Goal: Transaction & Acquisition: Purchase product/service

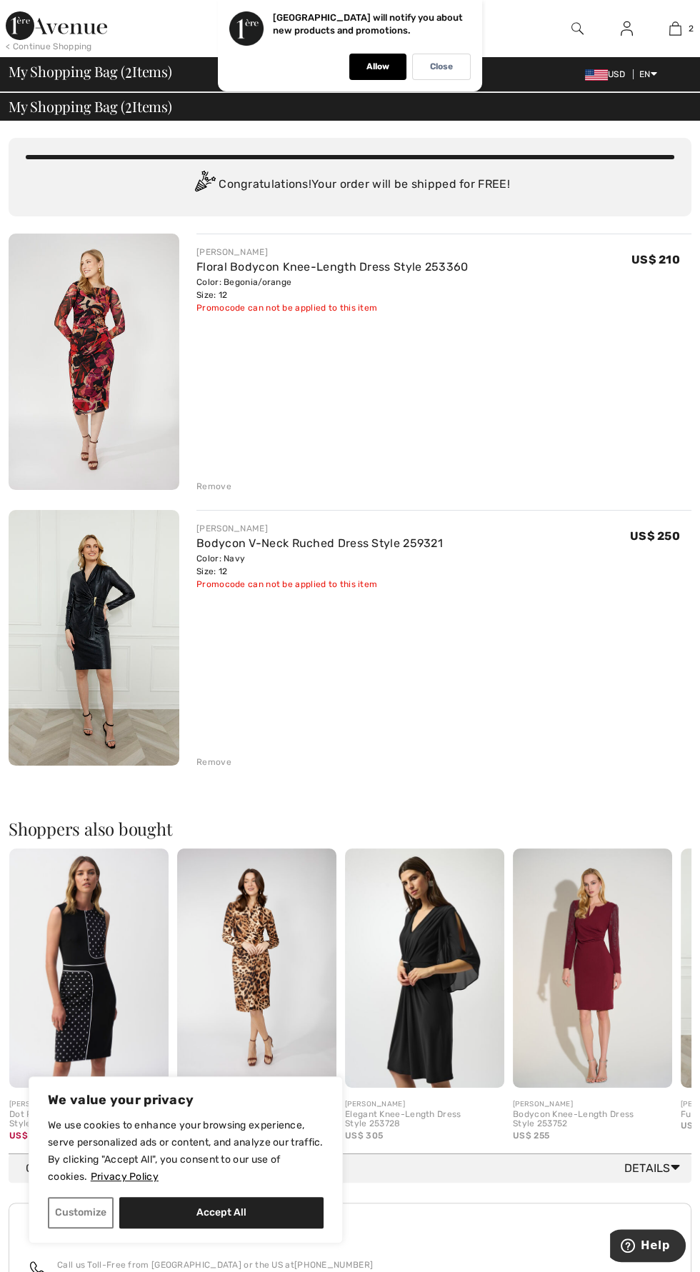
click at [609, 986] on img at bounding box center [592, 968] width 159 height 239
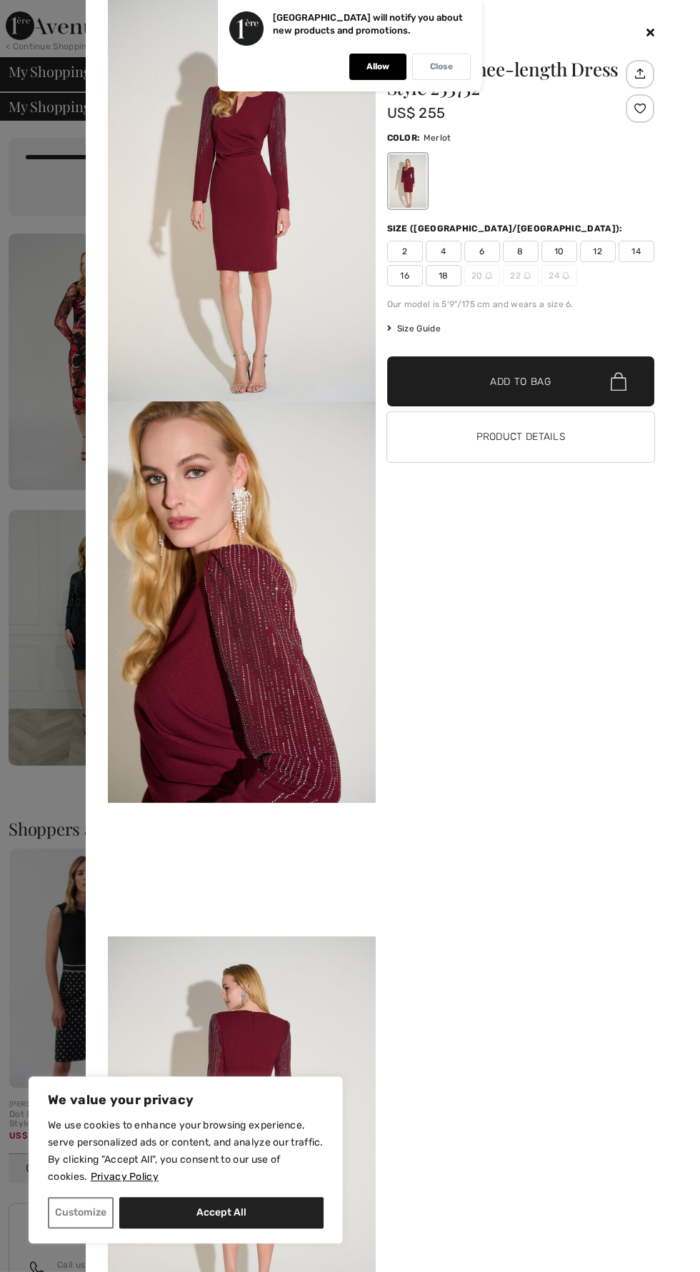
click at [457, 75] on div "Close" at bounding box center [441, 67] width 59 height 26
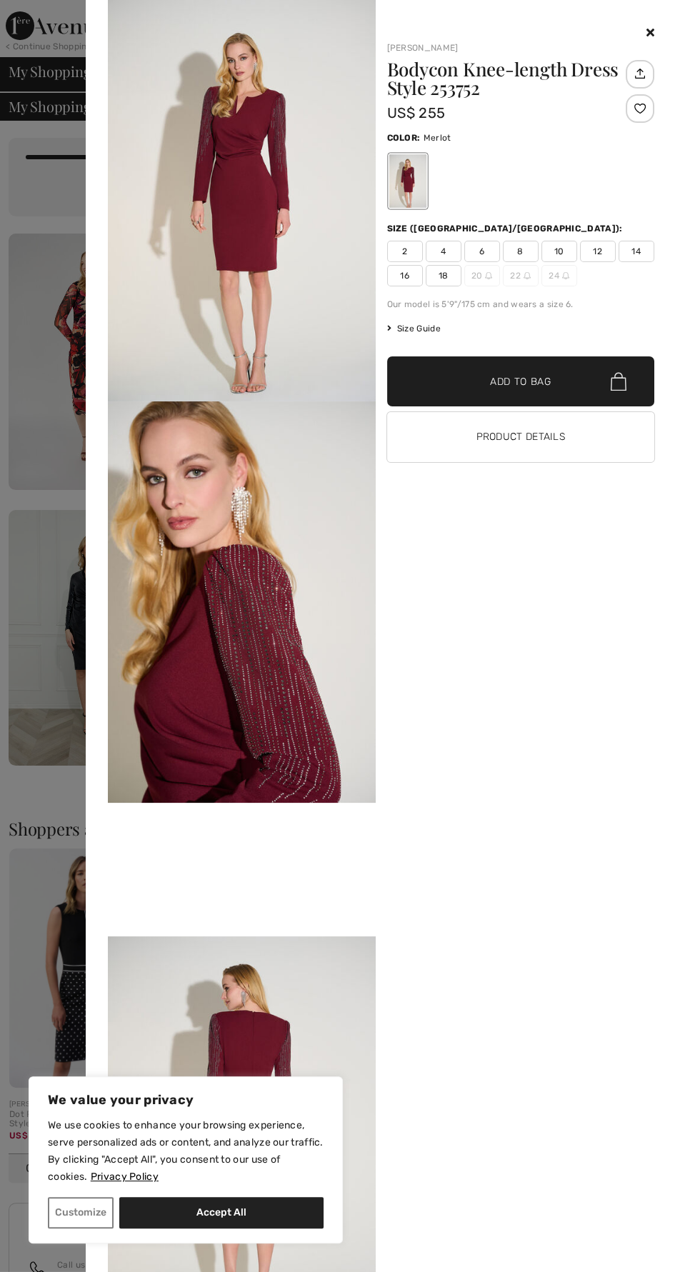
click at [605, 253] on span "12" at bounding box center [598, 251] width 36 height 21
click at [582, 398] on span "✔ Added to Bag Add to Bag" at bounding box center [521, 381] width 268 height 50
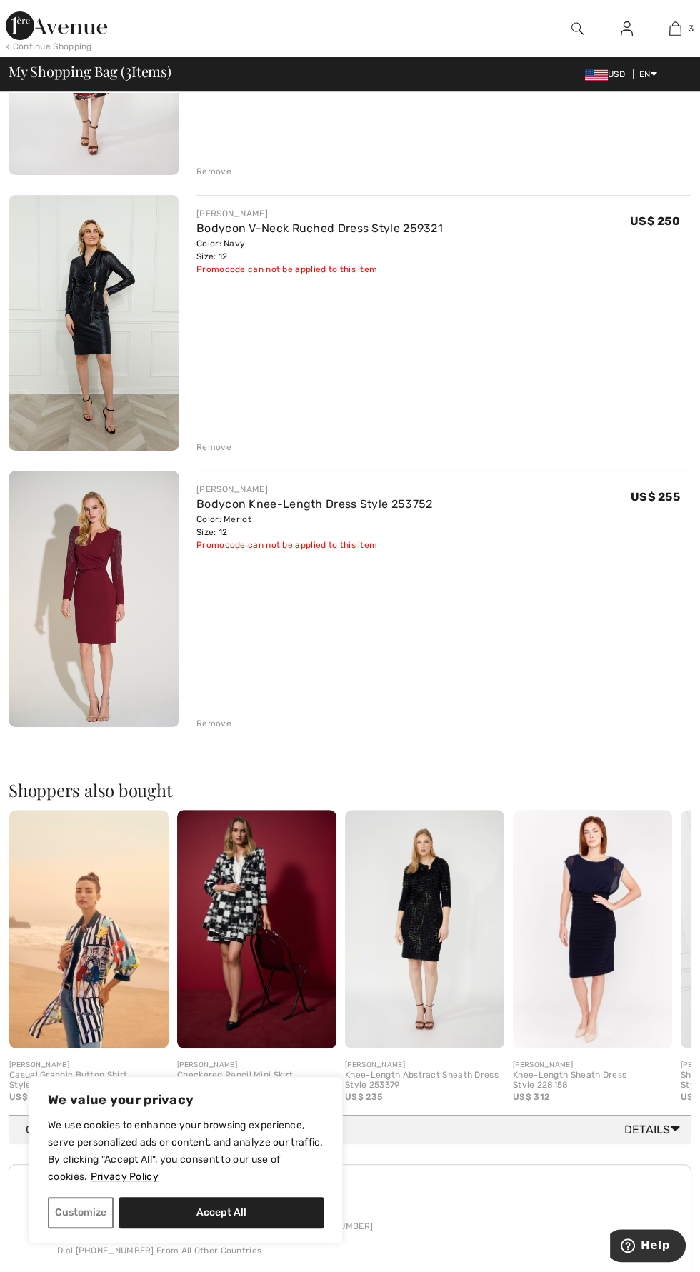
scroll to position [357, 0]
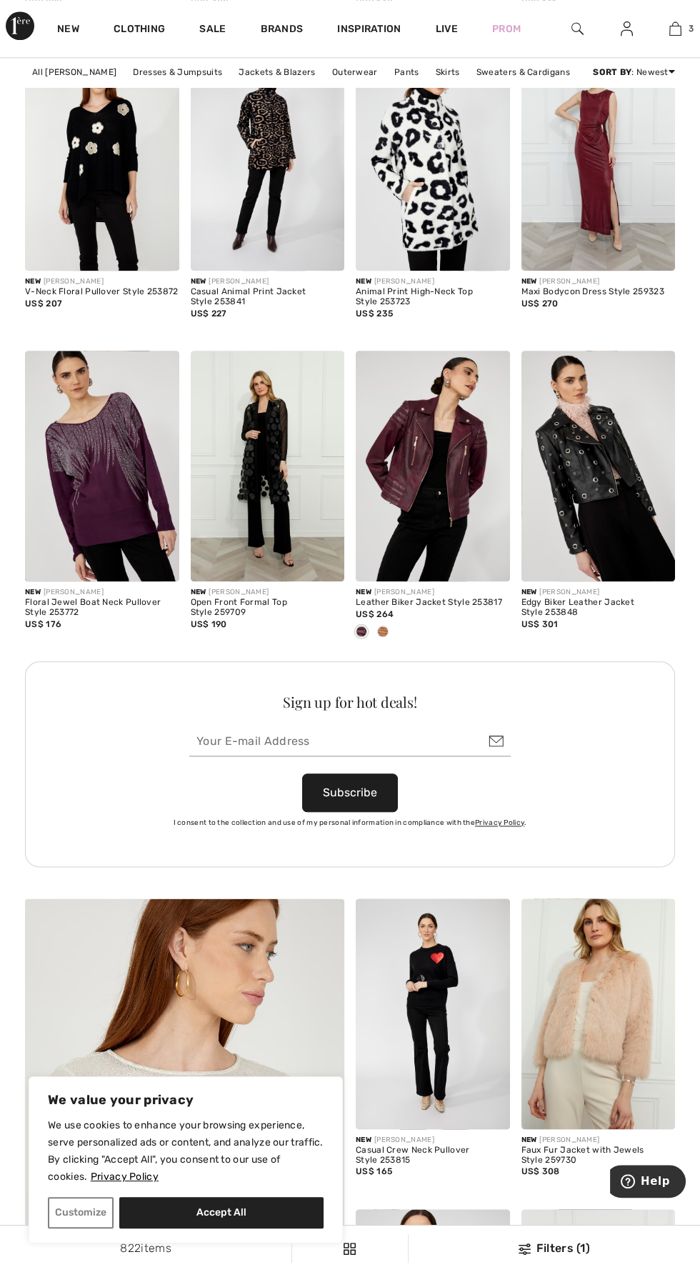
scroll to position [2113, 0]
click at [452, 460] on img at bounding box center [433, 466] width 154 height 231
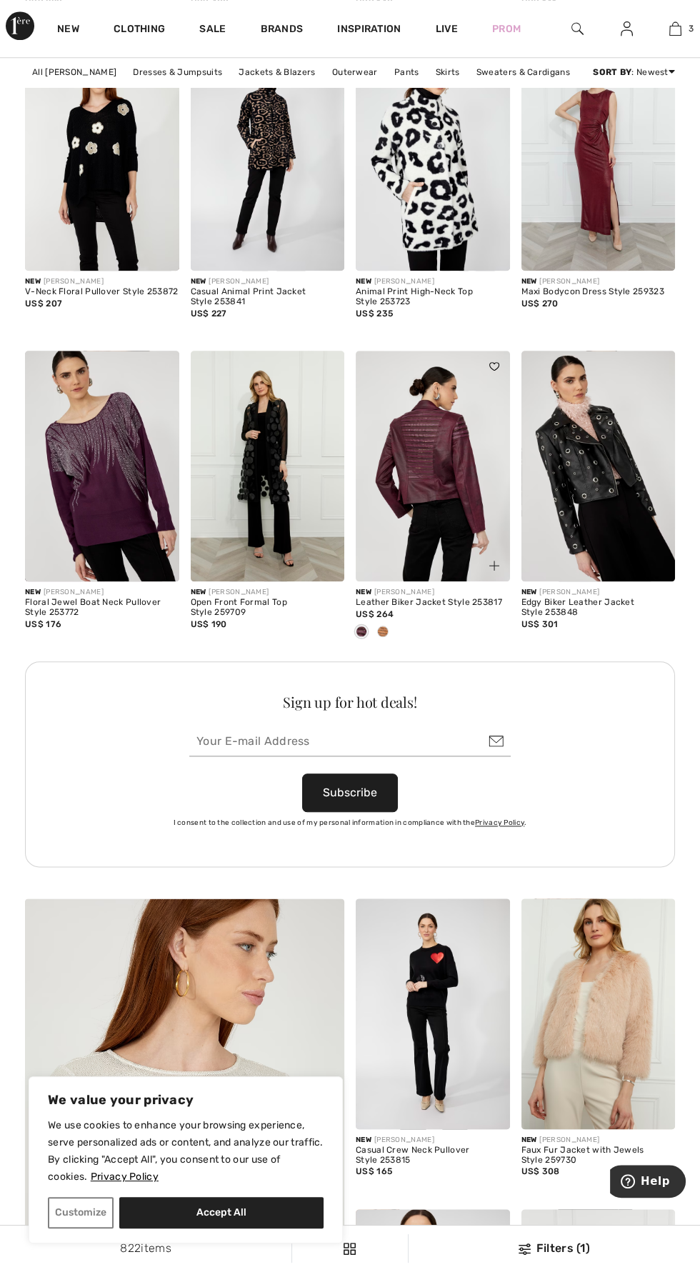
scroll to position [2216, 0]
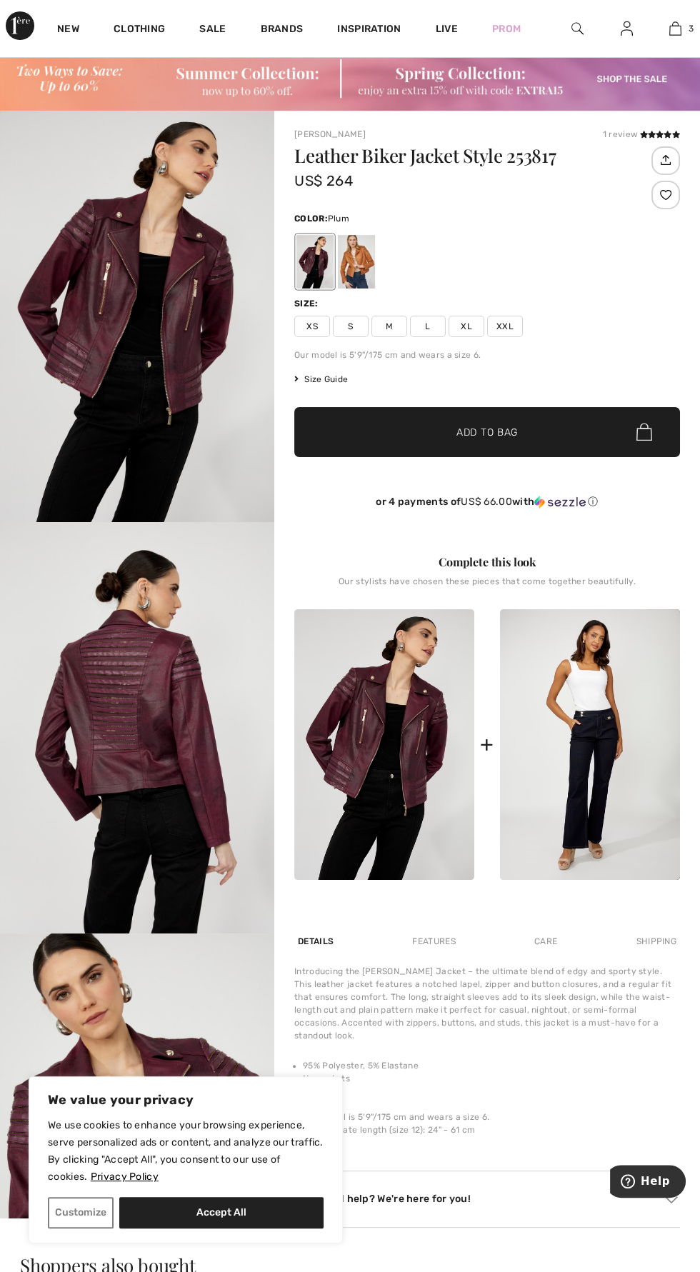
scroll to position [34, 0]
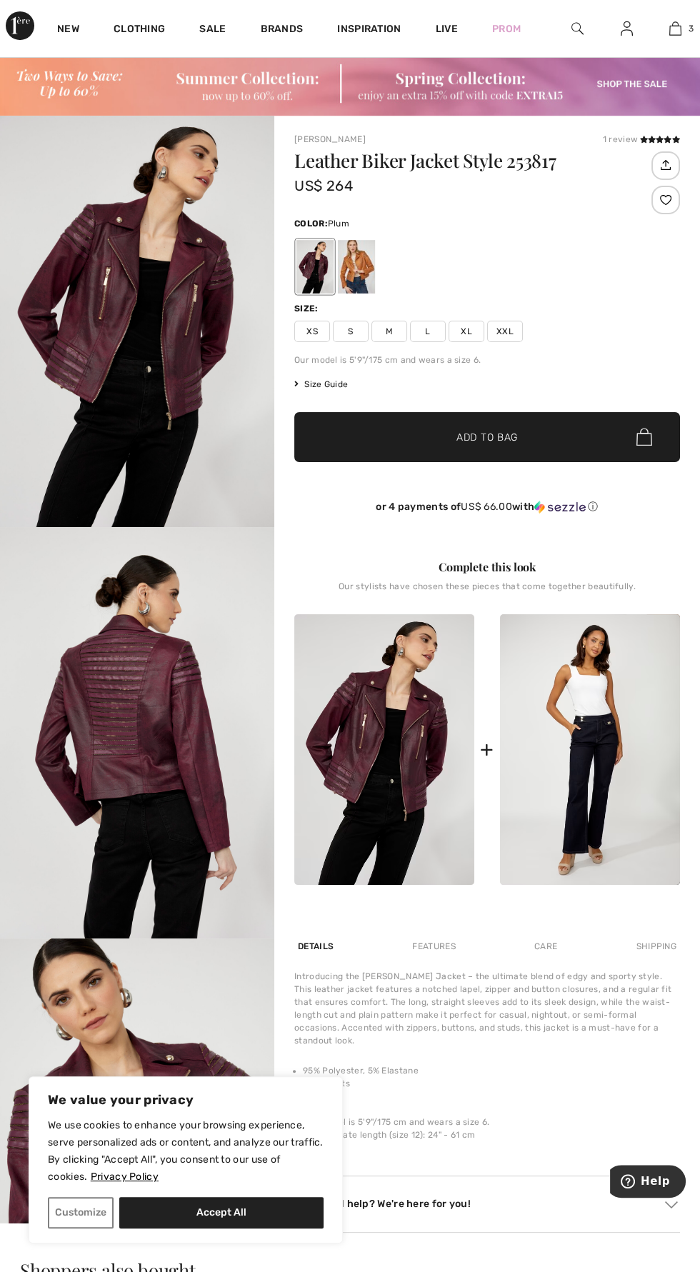
click at [366, 258] on div at bounding box center [356, 267] width 37 height 54
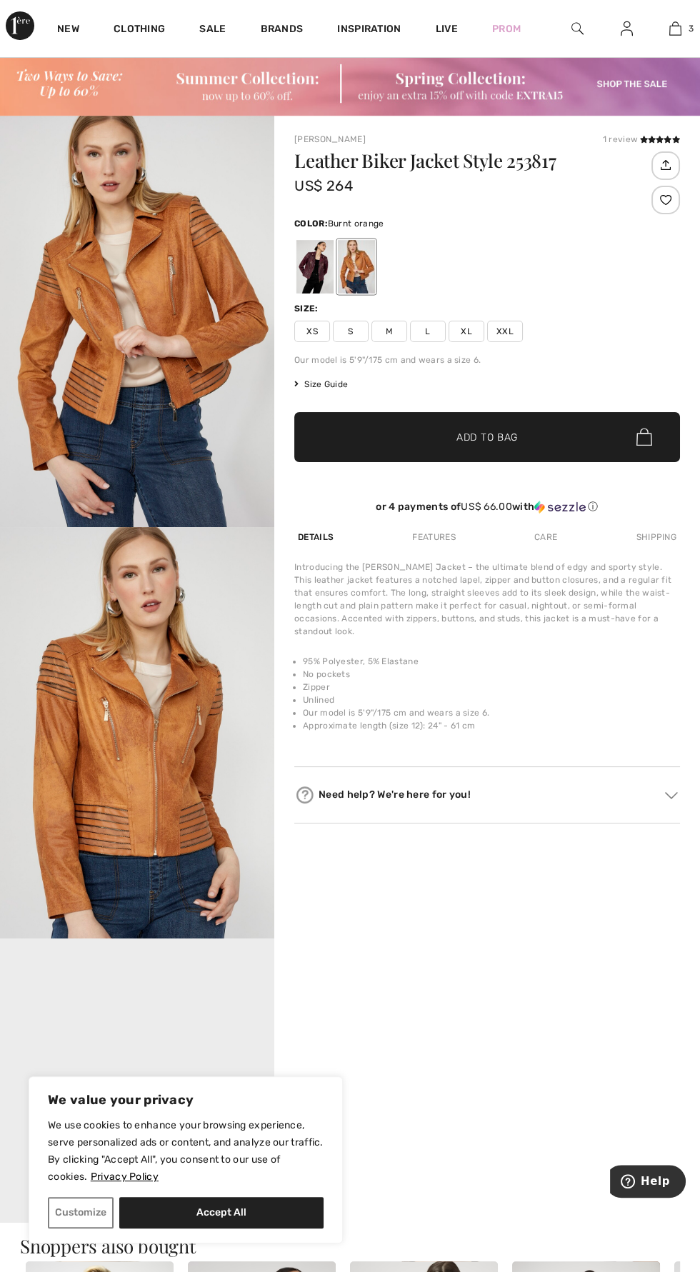
click at [321, 259] on div at bounding box center [314, 267] width 37 height 54
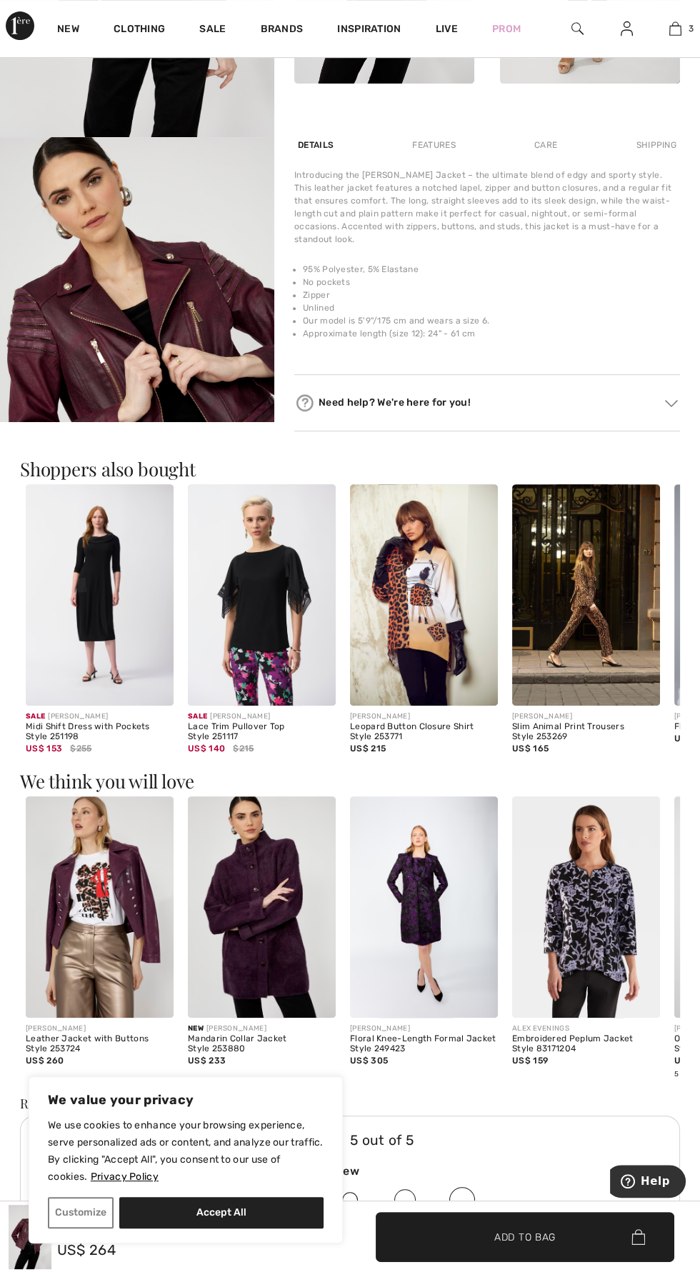
click at [123, 897] on img at bounding box center [100, 908] width 148 height 222
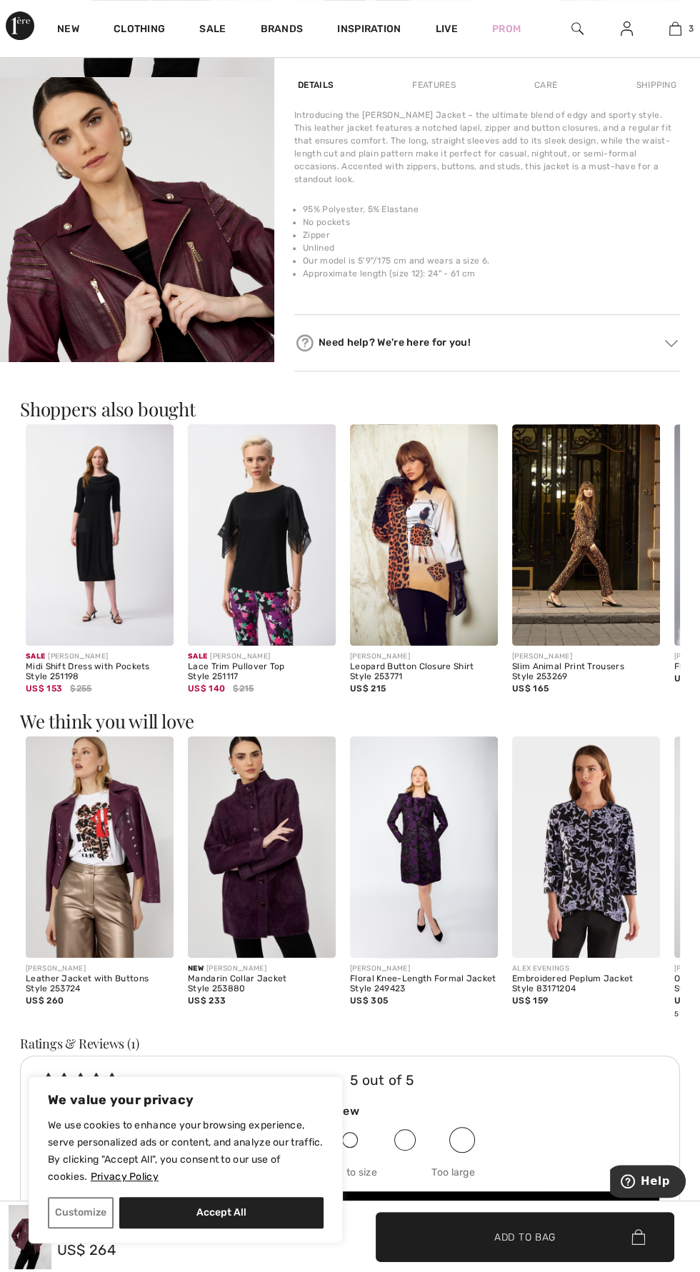
scroll to position [938, 0]
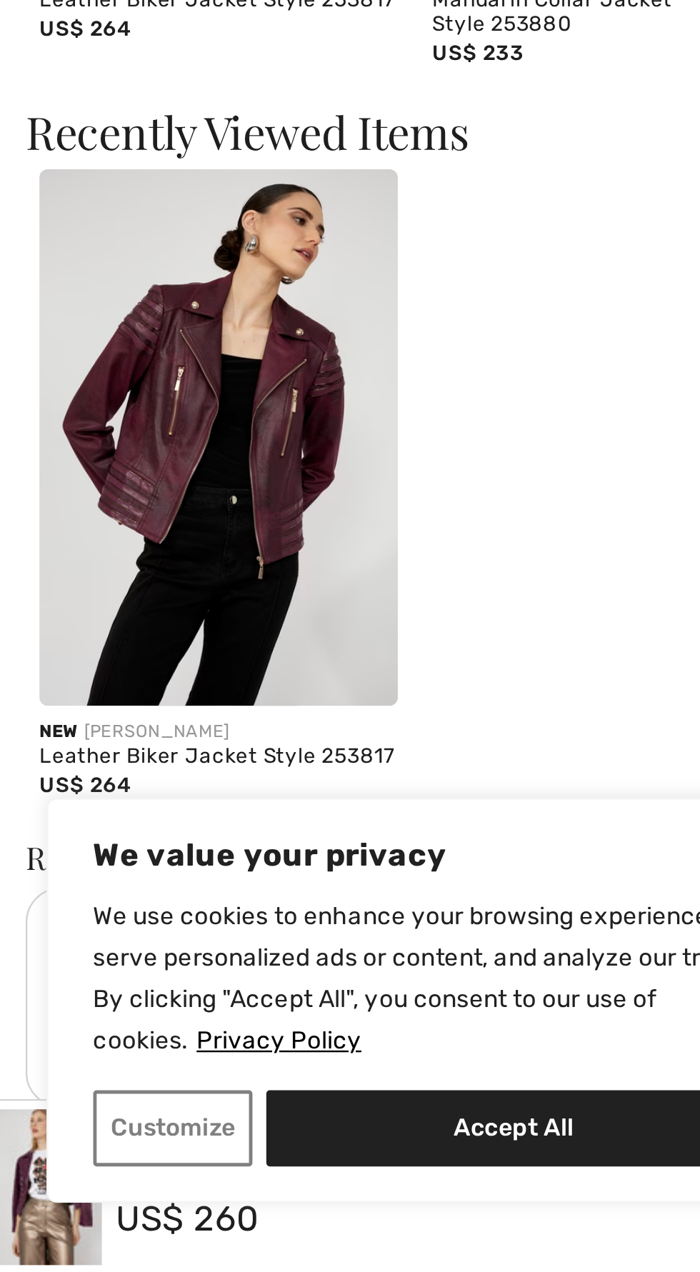
scroll to position [1125, 0]
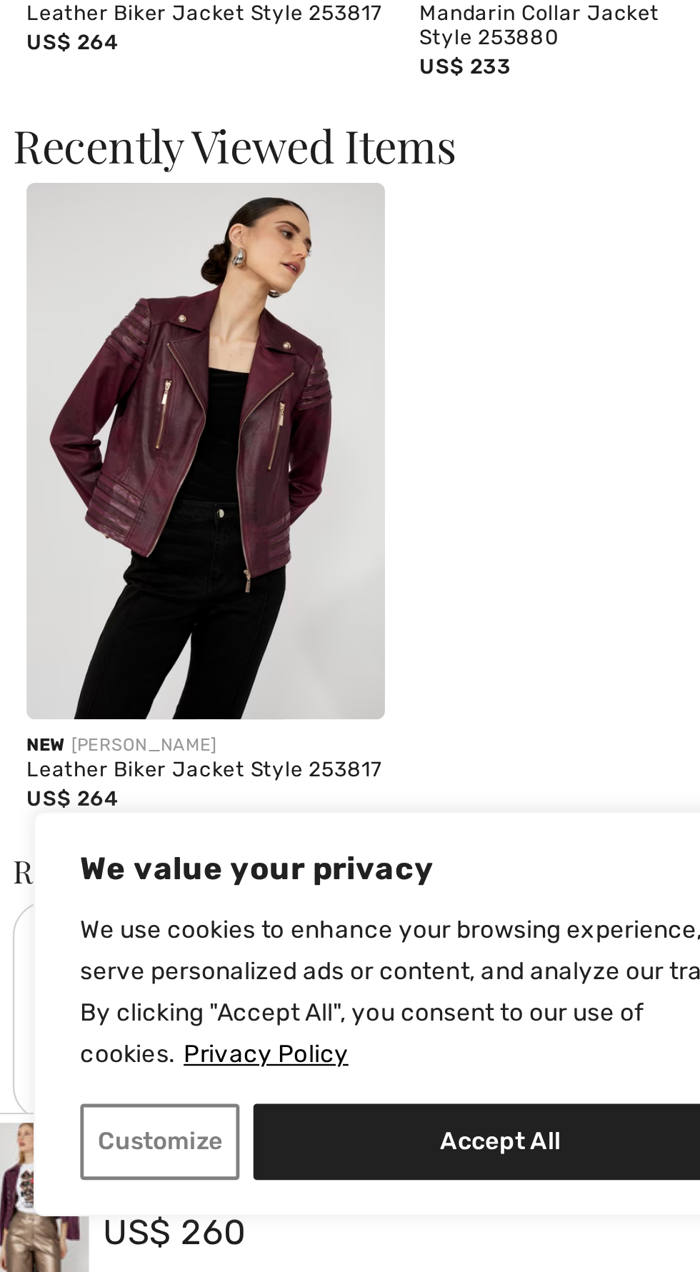
click at [124, 954] on img at bounding box center [100, 928] width 148 height 222
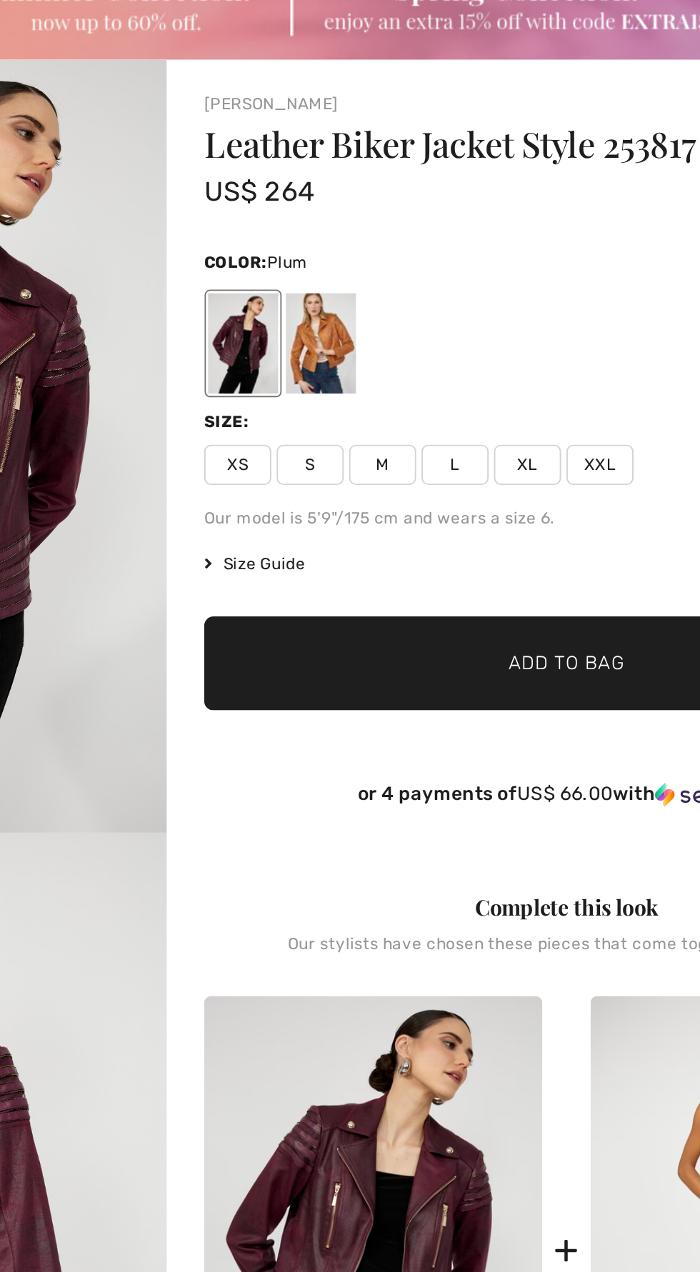
click at [331, 422] on span "Size Guide" at bounding box center [321, 418] width 54 height 13
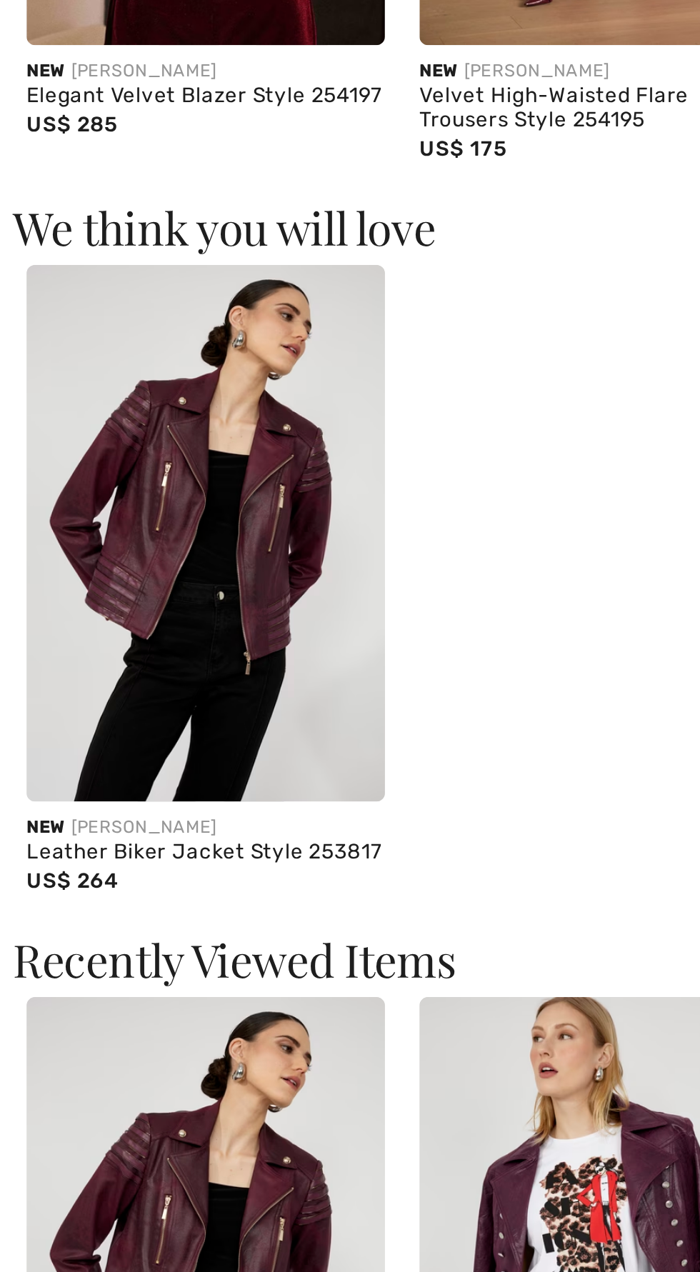
click at [145, 688] on img at bounding box center [100, 616] width 148 height 222
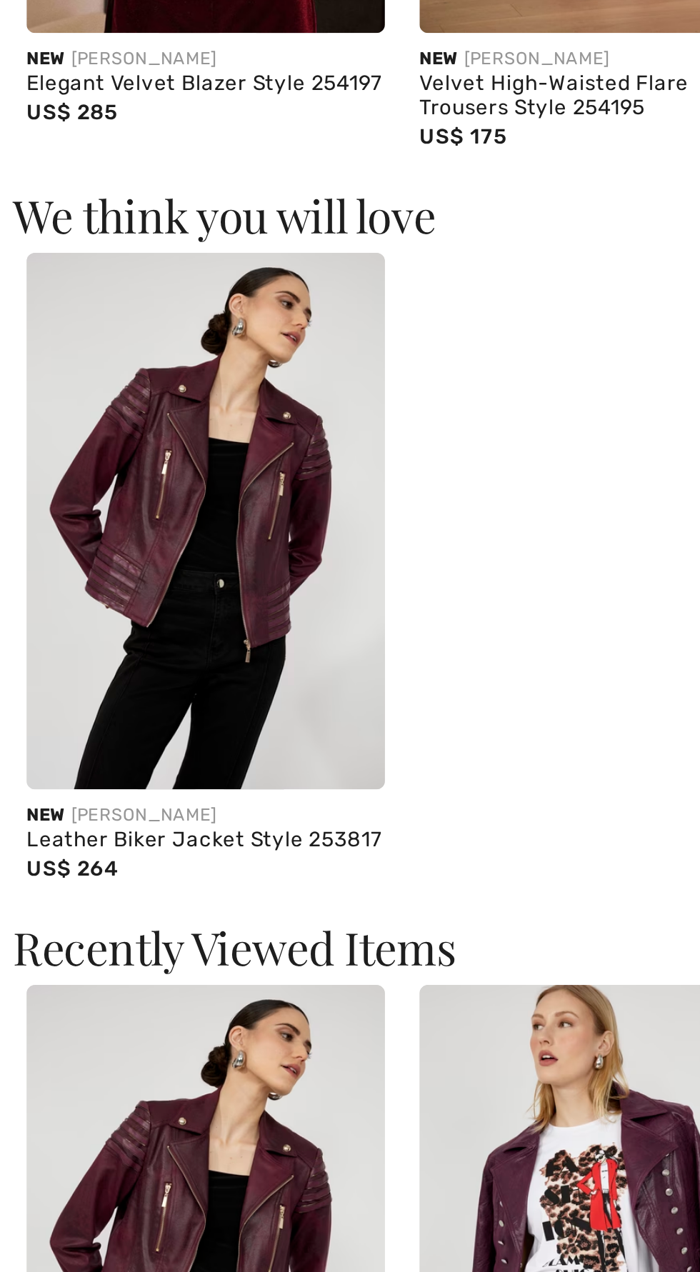
scroll to position [1125, 0]
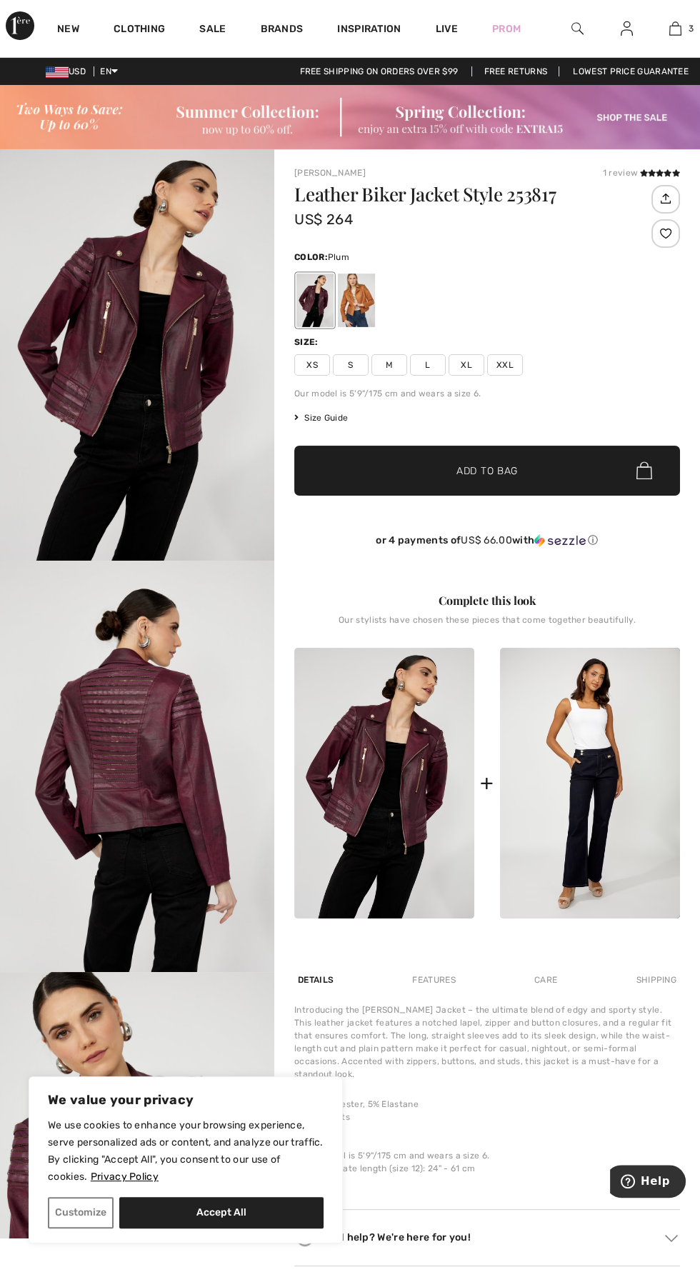
click at [438, 375] on div "Leather Biker Jacket Style 253817 US$ 264 Color: Plum Size: XS S M L XL XXL Our…" at bounding box center [487, 371] width 386 height 373
click at [426, 377] on div "Leather Biker Jacket Style 253817 US$ 264 Color: Plum Size: XS S M L XL XXL Our…" at bounding box center [487, 371] width 386 height 373
click at [432, 367] on span "L" at bounding box center [428, 364] width 36 height 21
click at [567, 483] on span "✔ Added to Bag Add to Bag" at bounding box center [487, 471] width 386 height 50
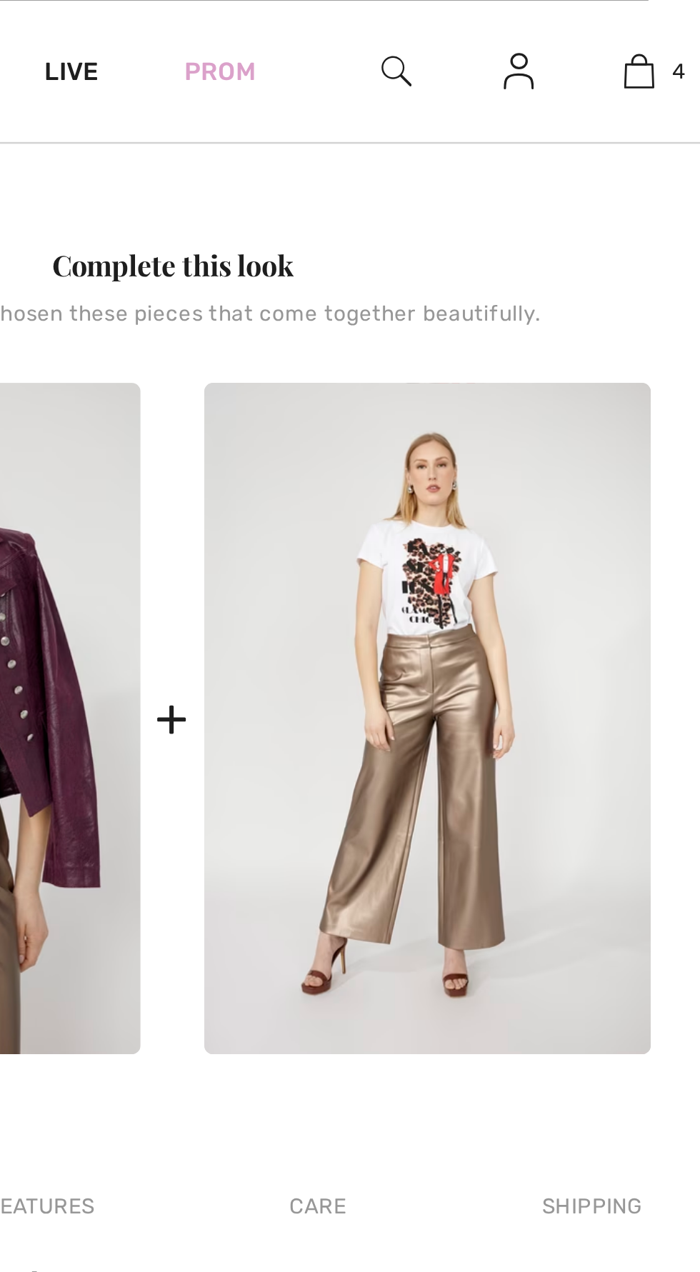
scroll to position [483, 0]
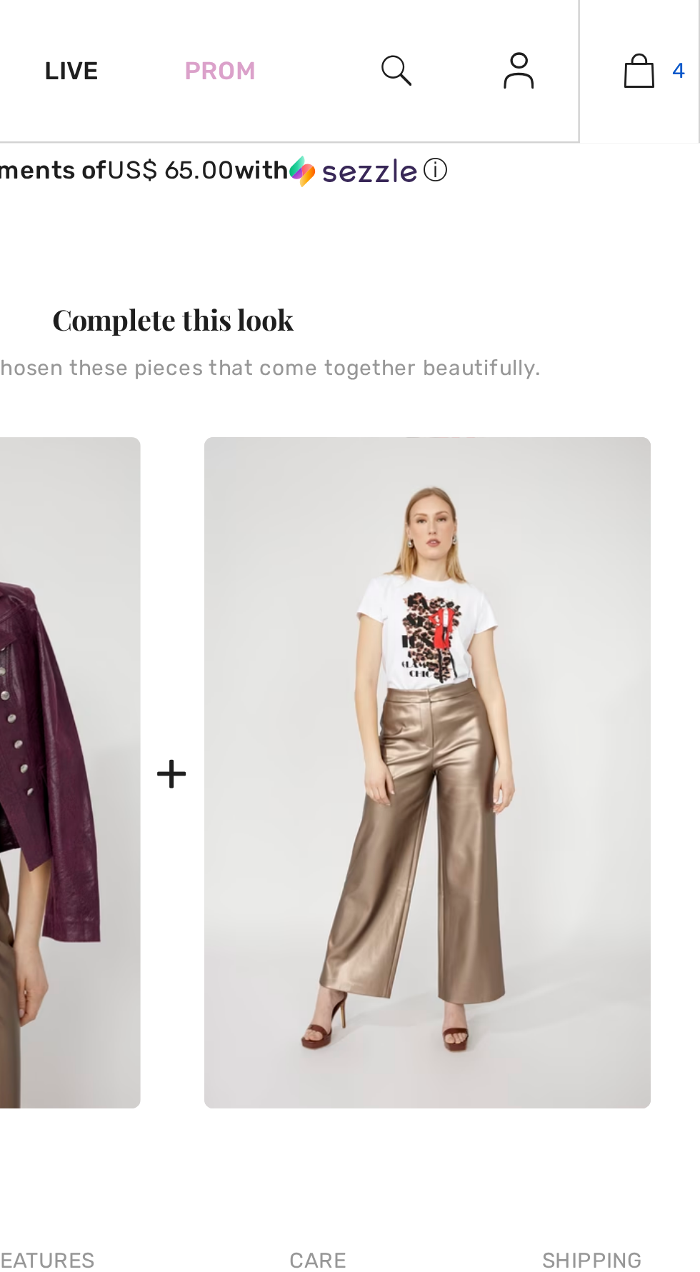
click at [684, 29] on link "4" at bounding box center [676, 28] width 48 height 17
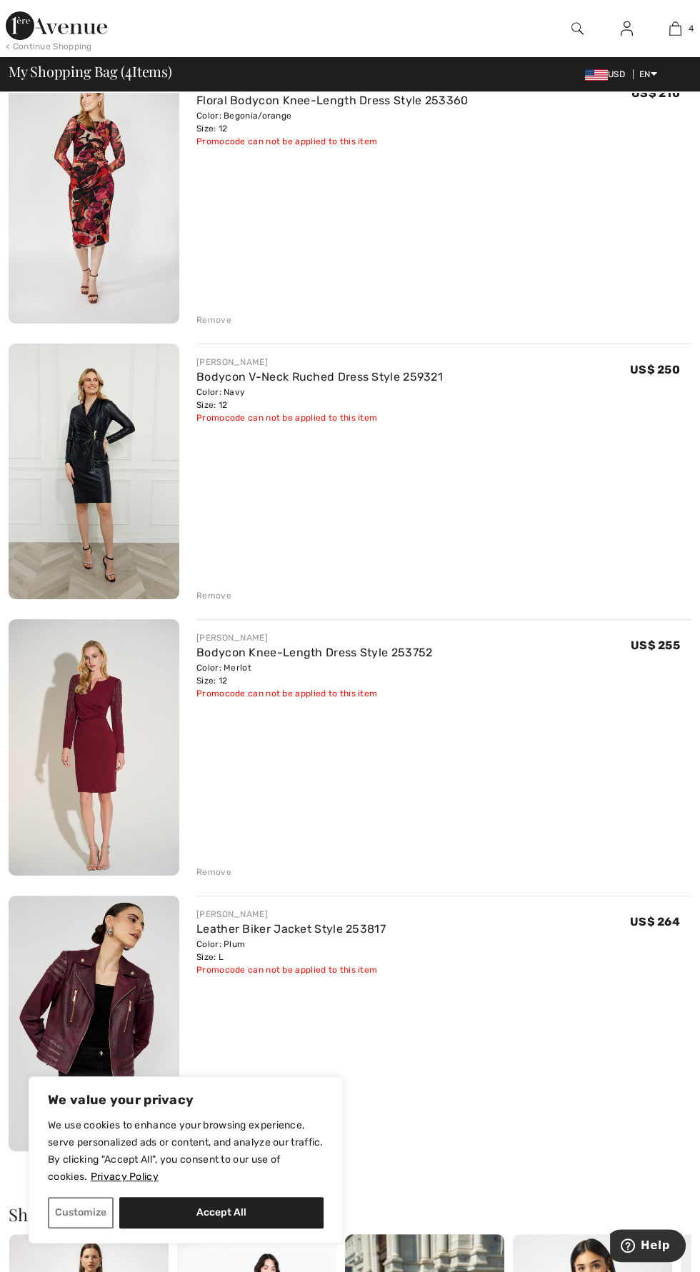
scroll to position [179, 0]
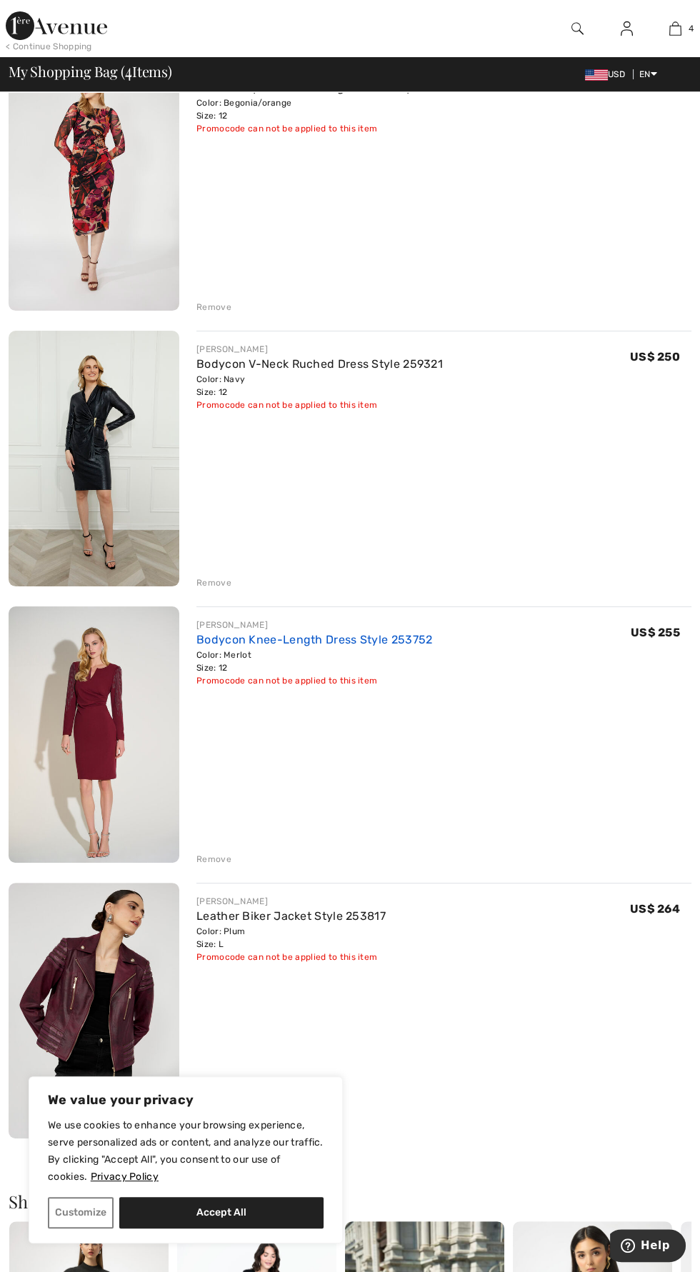
click at [351, 639] on link "Bodycon Knee-Length Dress Style 253752" at bounding box center [314, 640] width 236 height 14
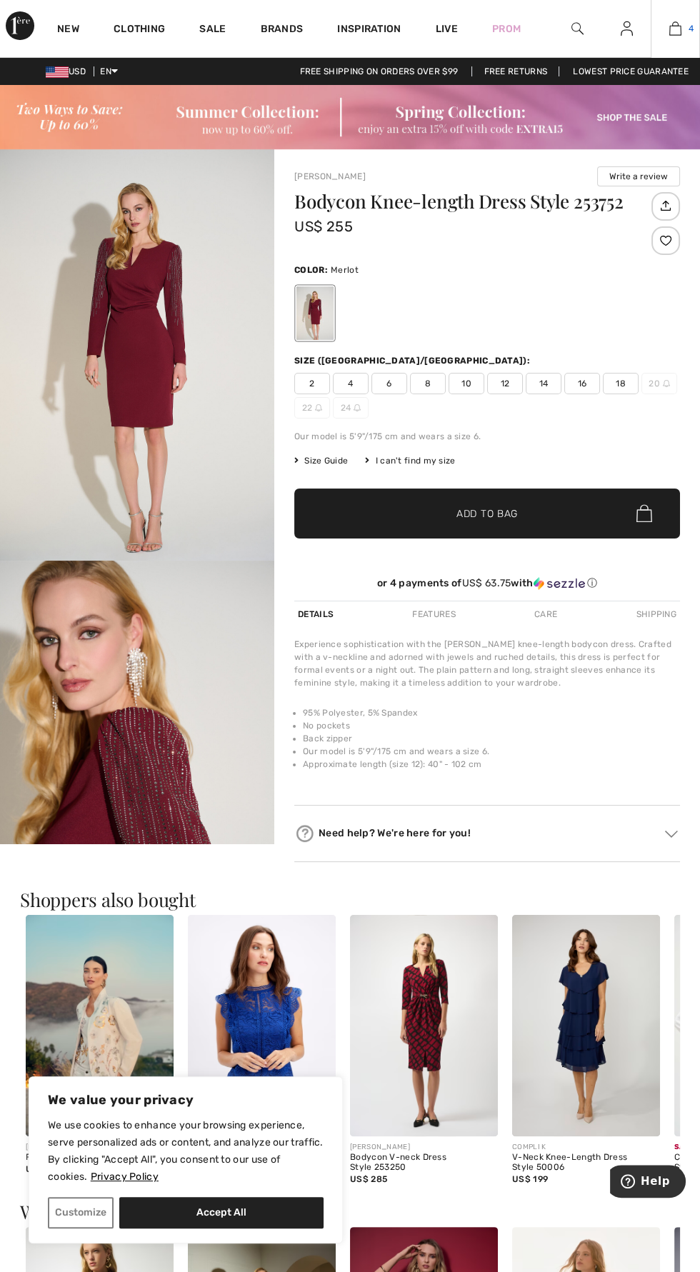
click at [677, 34] on img at bounding box center [675, 28] width 12 height 17
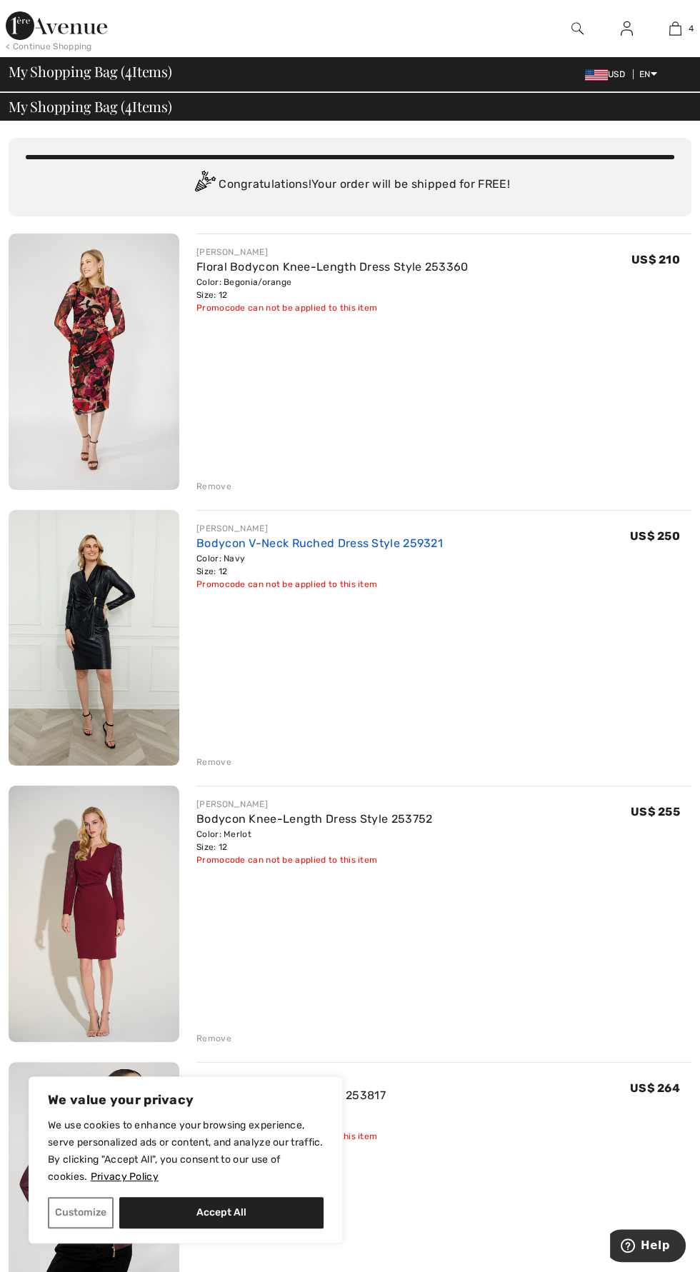
click at [289, 543] on link "Bodycon V-Neck Ruched Dress Style 259321" at bounding box center [319, 544] width 246 height 14
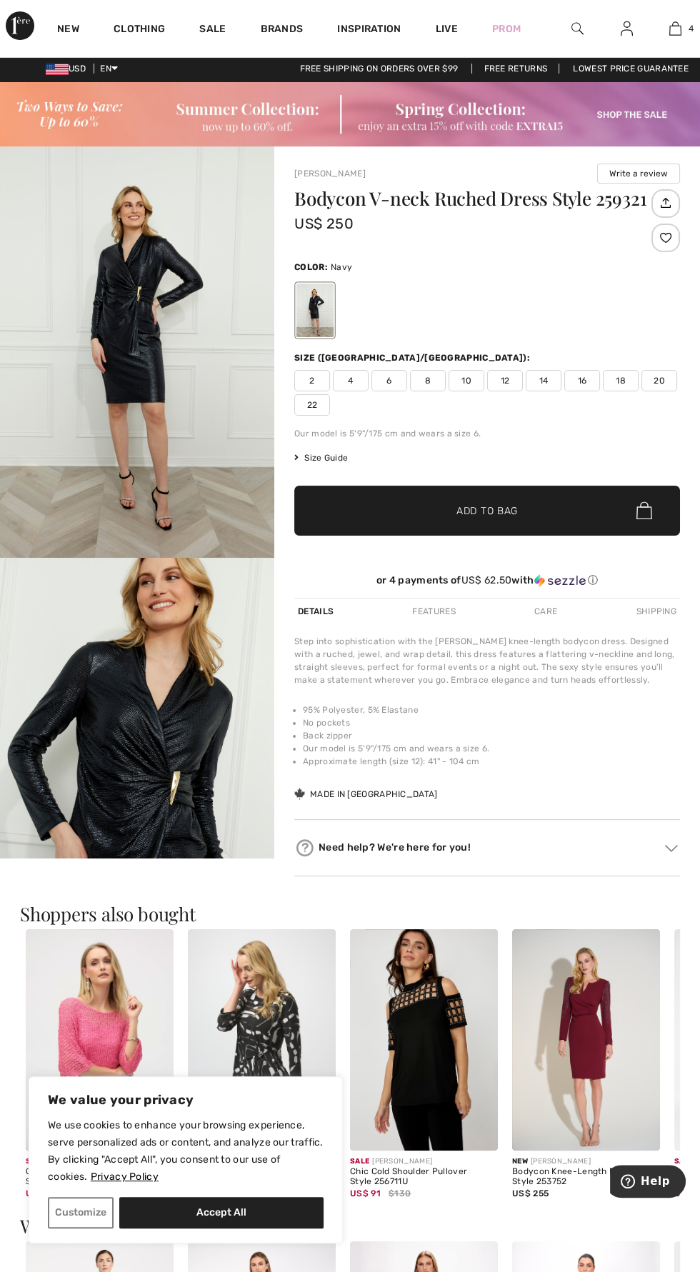
scroll to position [4, 0]
click at [190, 737] on img "2 / 4" at bounding box center [137, 763] width 274 height 412
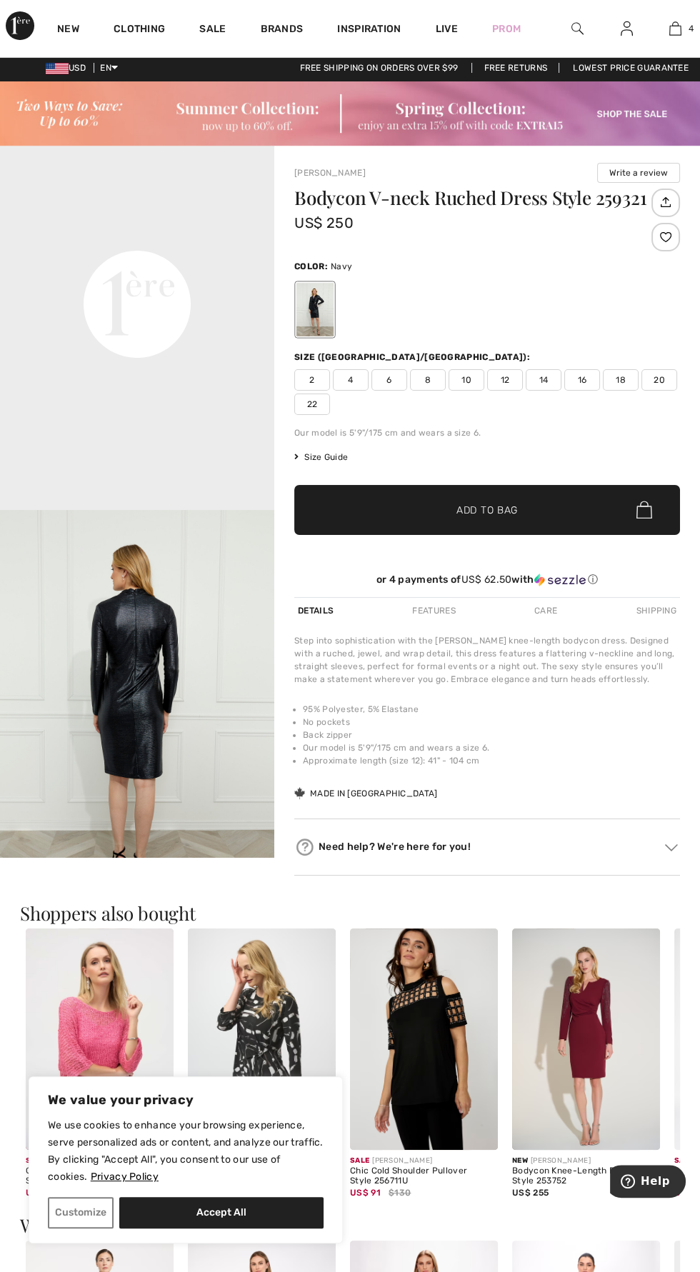
scroll to position [916, 0]
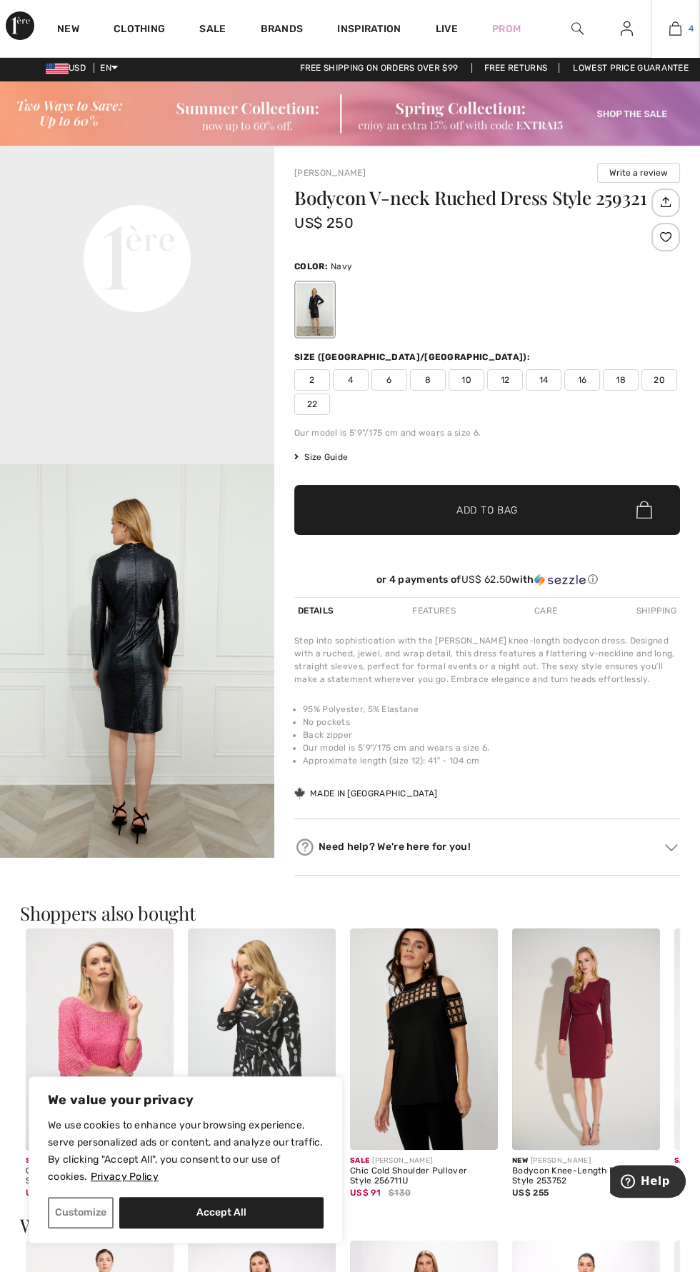
click at [675, 32] on img at bounding box center [675, 28] width 12 height 17
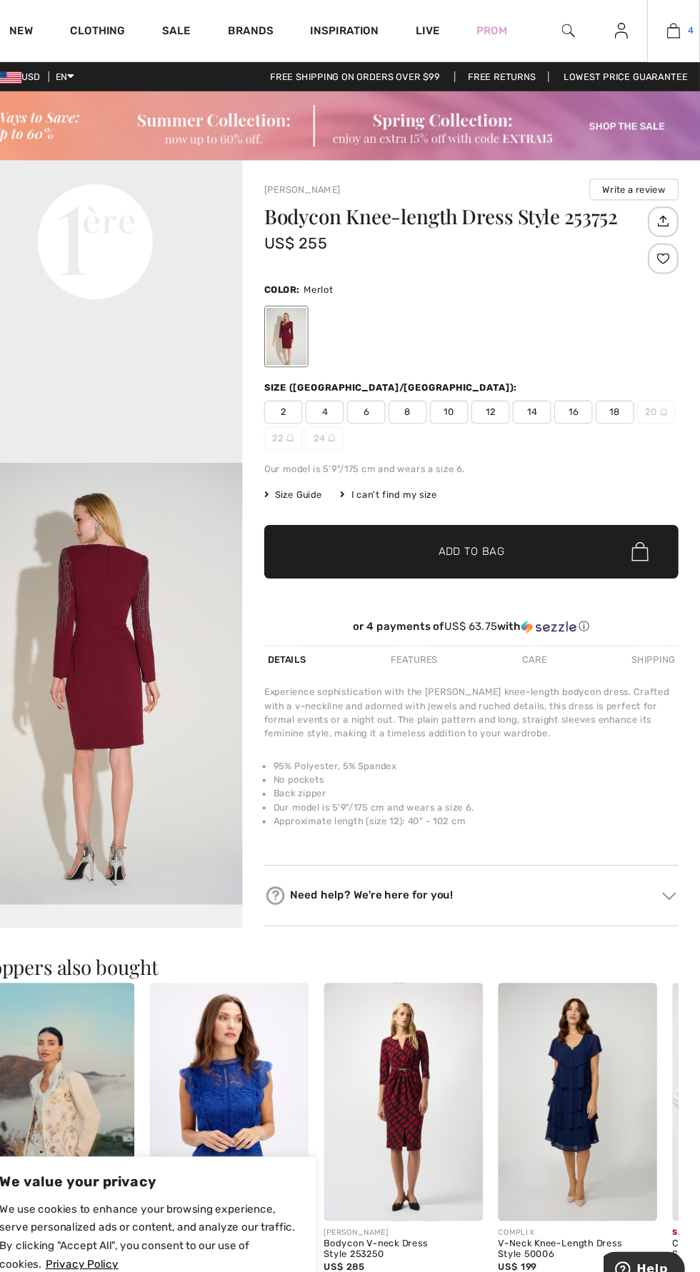
click at [689, 31] on span "4" at bounding box center [691, 28] width 5 height 13
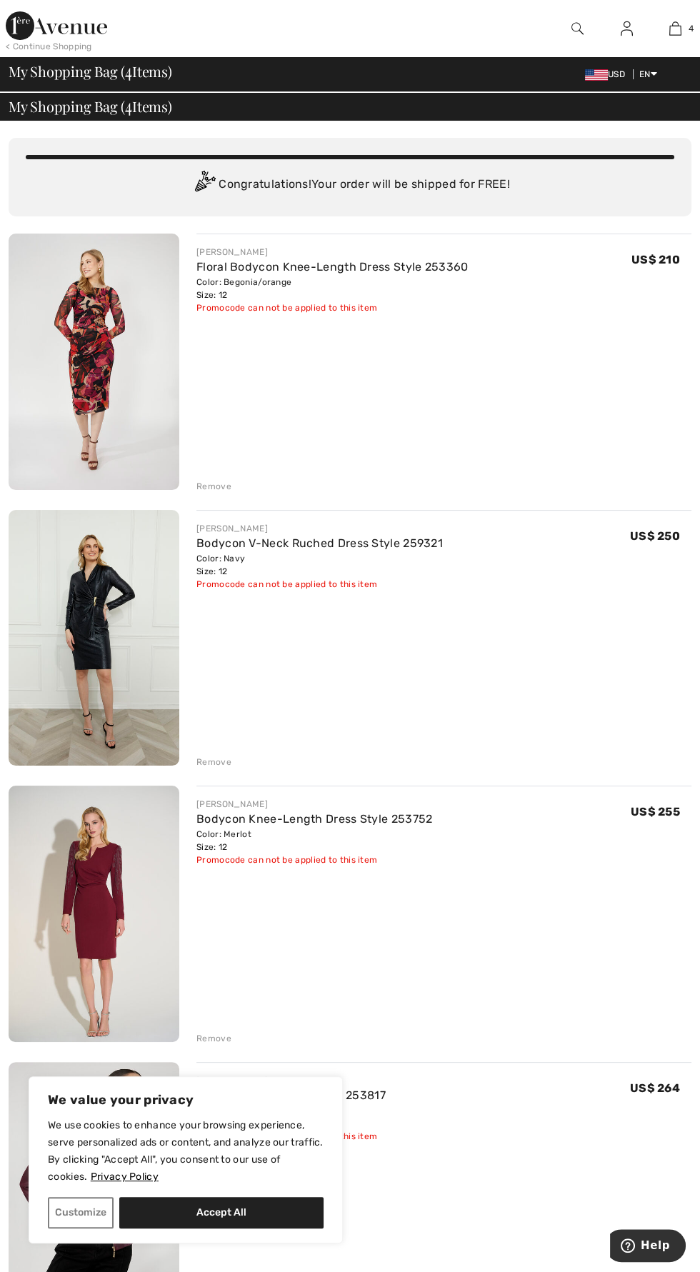
click at [118, 351] on img at bounding box center [94, 362] width 171 height 256
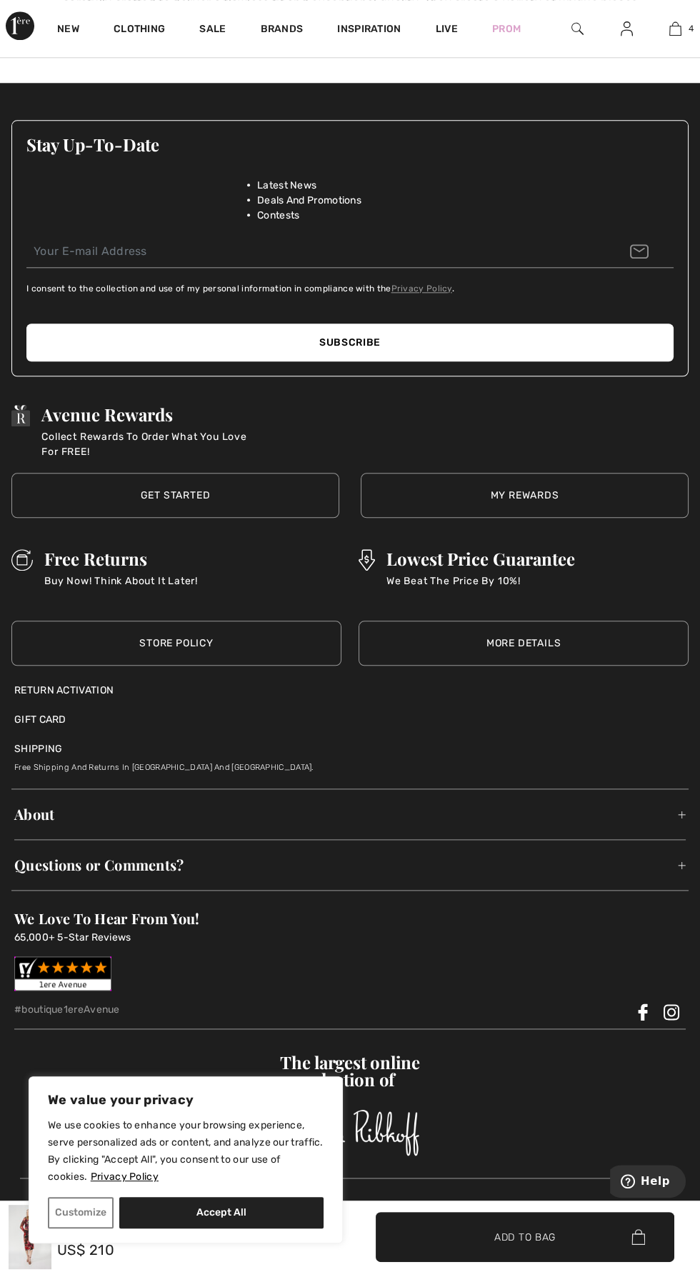
scroll to position [2269, 0]
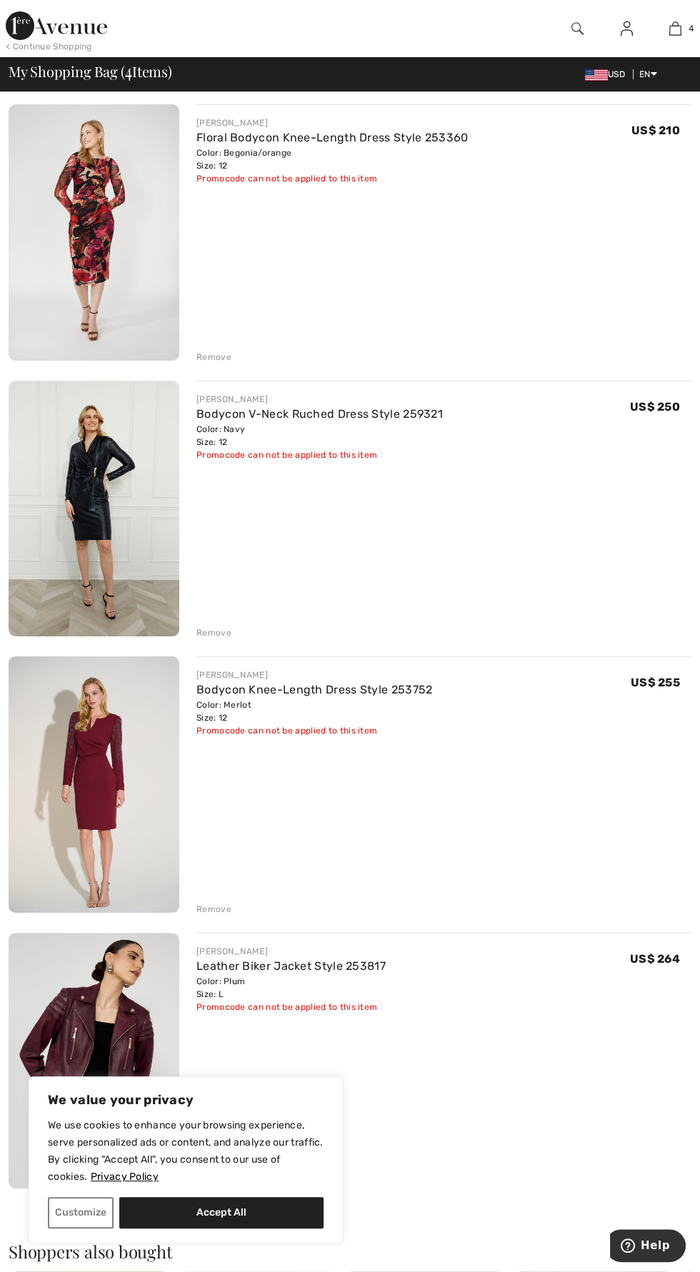
scroll to position [130, 0]
click at [117, 1047] on img at bounding box center [94, 1060] width 171 height 256
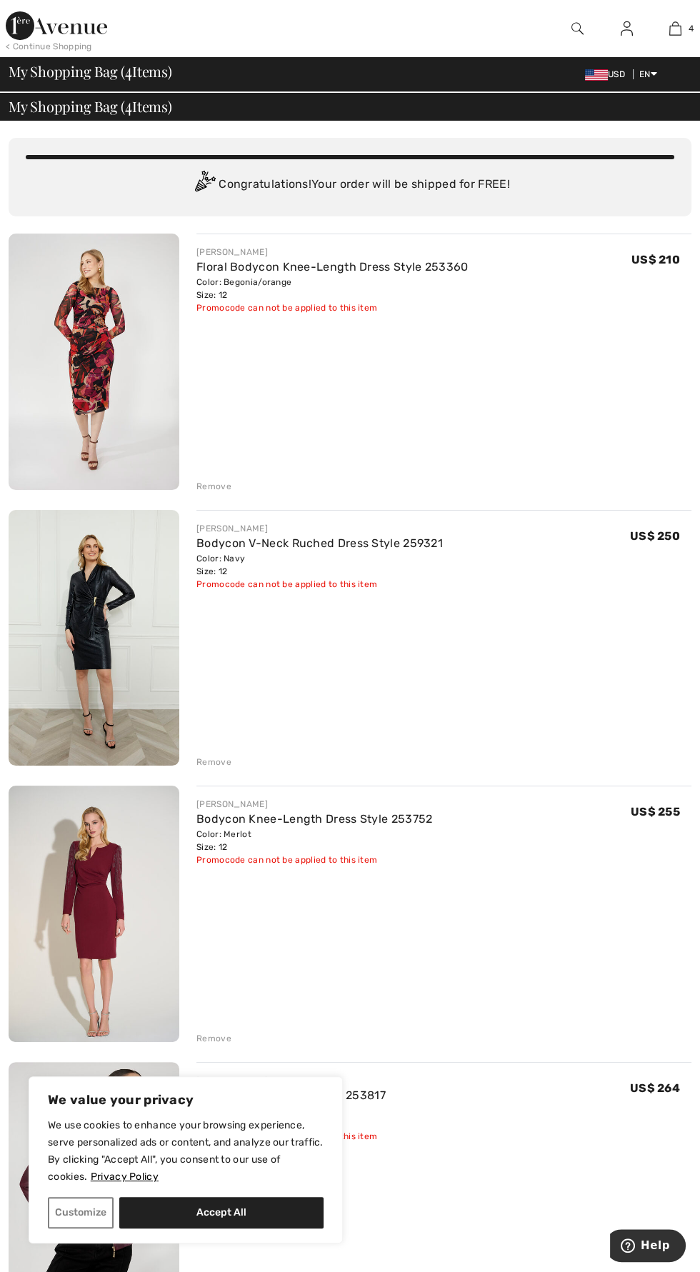
click at [115, 356] on img at bounding box center [94, 362] width 171 height 256
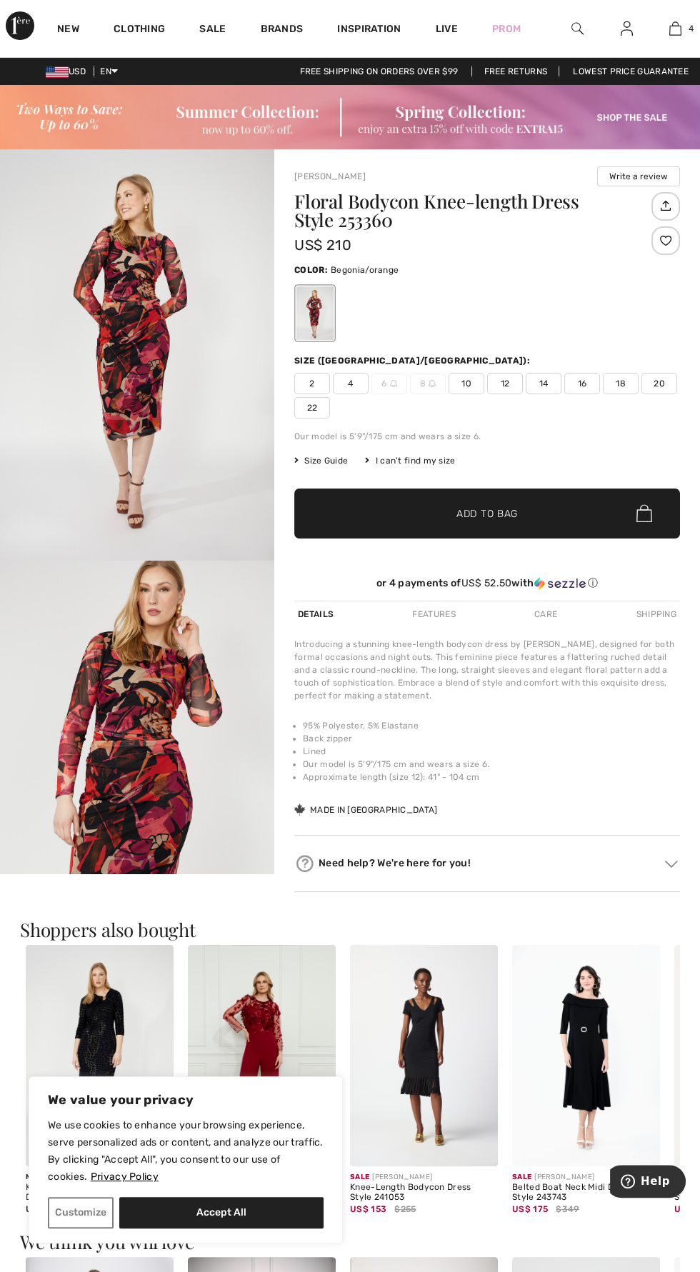
click at [130, 457] on img "1 / 4" at bounding box center [137, 355] width 274 height 412
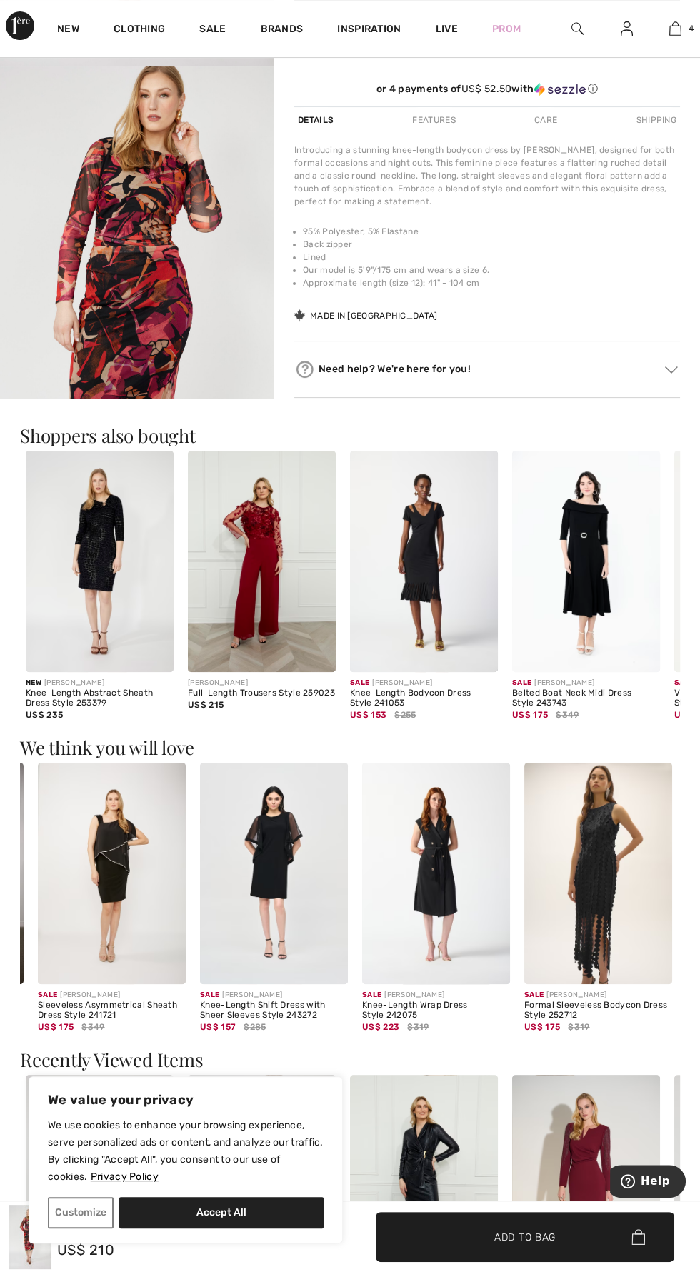
scroll to position [0, 1]
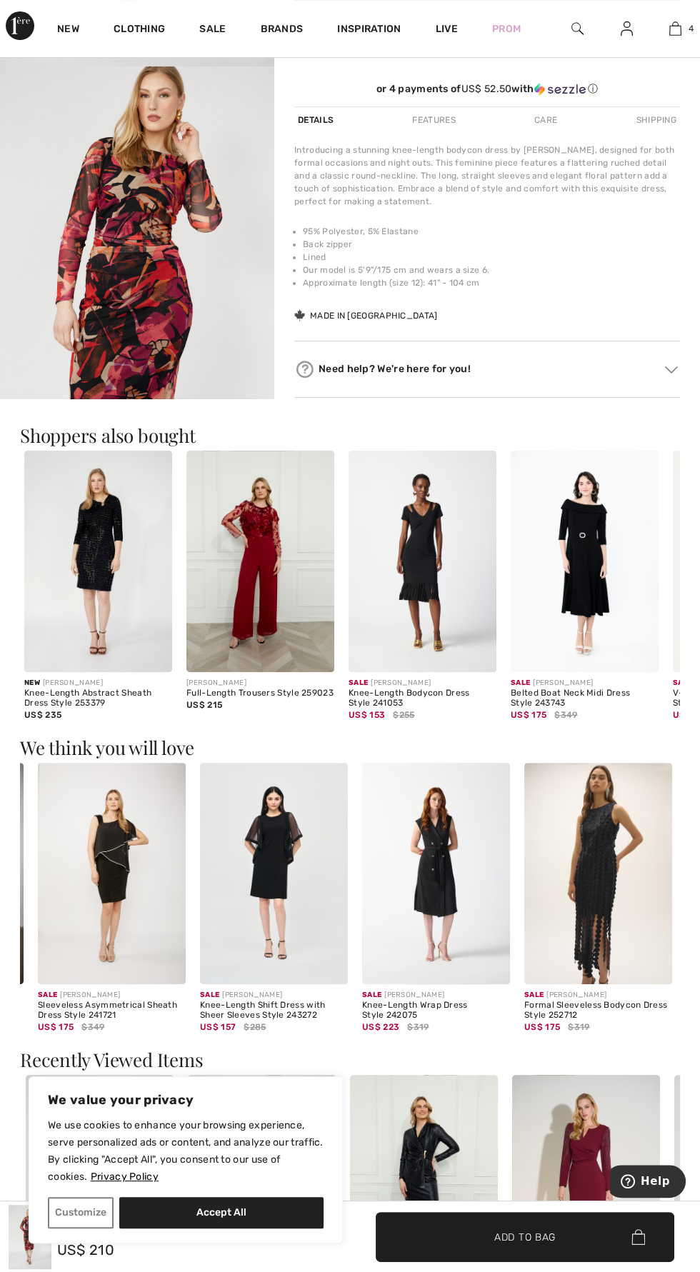
click at [111, 594] on img at bounding box center [98, 562] width 148 height 222
